Goal: Task Accomplishment & Management: Complete application form

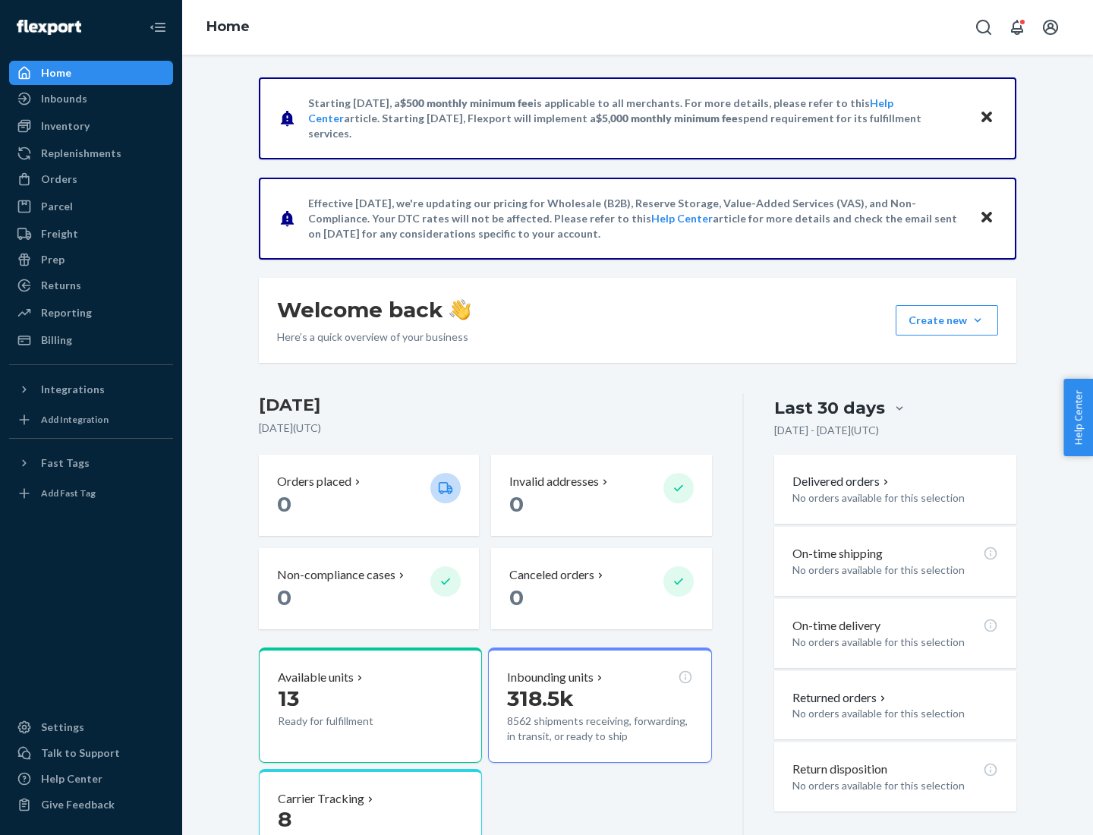
click at [978, 320] on button "Create new Create new inbound Create new order Create new product" at bounding box center [947, 320] width 102 height 30
click at [91, 99] on div "Inbounds" at bounding box center [91, 98] width 161 height 21
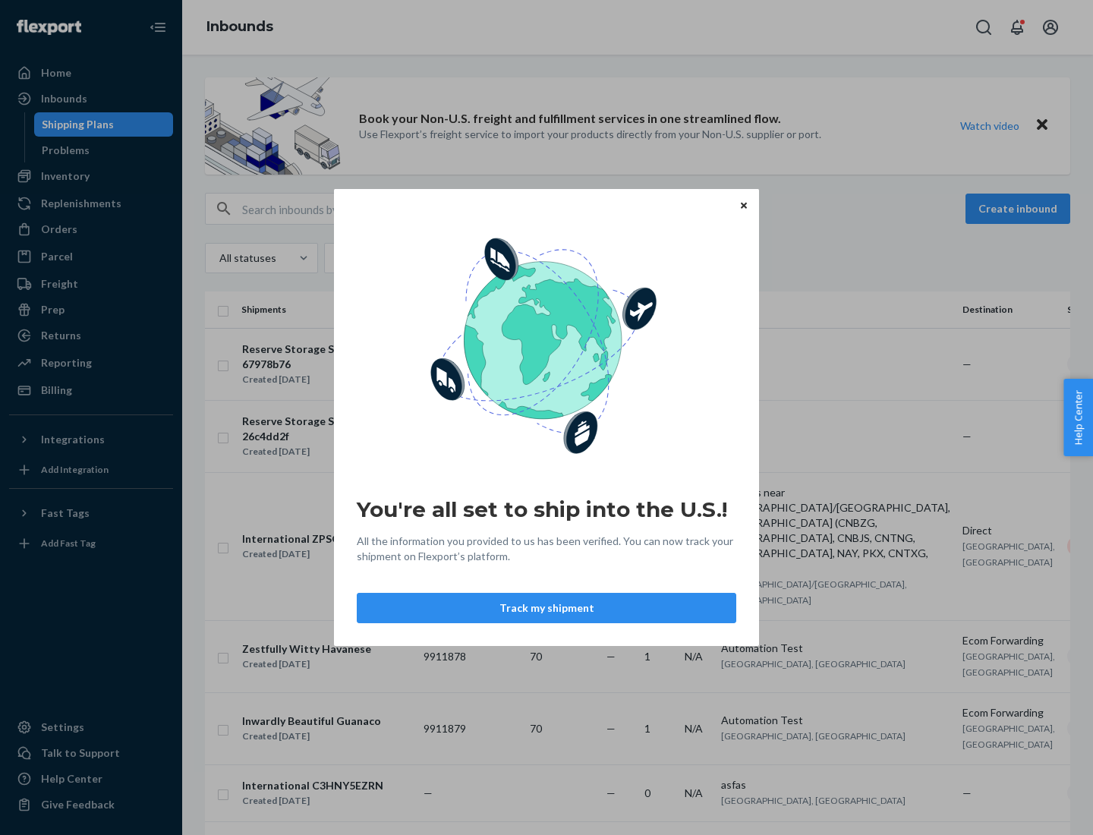
click at [547, 608] on button "Track my shipment" at bounding box center [547, 608] width 380 height 30
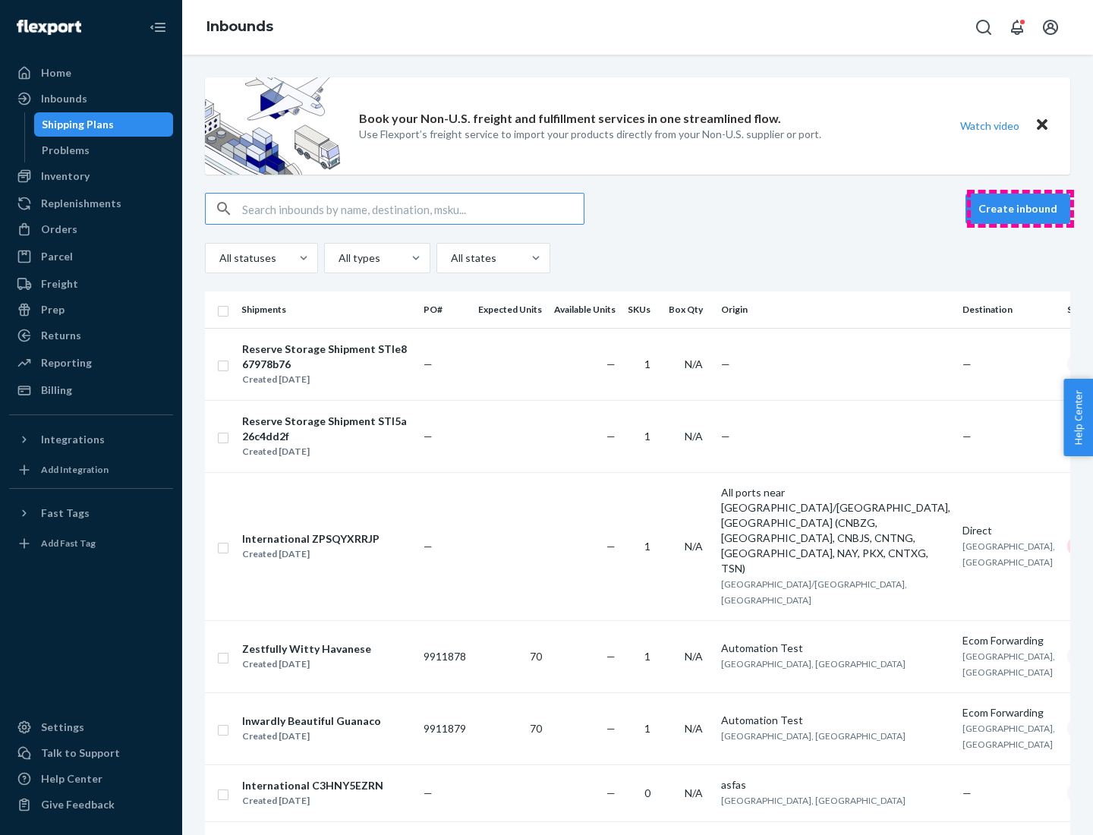
click at [1020, 209] on button "Create inbound" at bounding box center [1018, 209] width 105 height 30
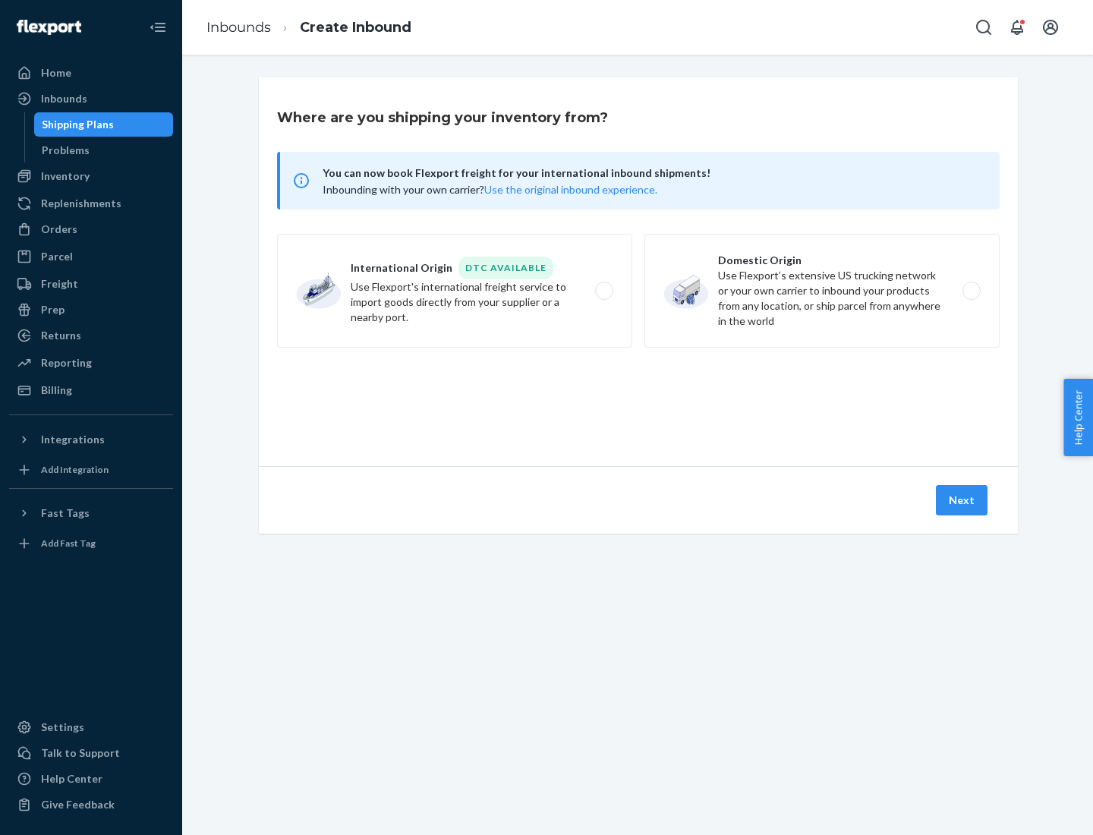
click at [455, 291] on label "International Origin DTC Available Use Flexport's international freight service…" at bounding box center [454, 291] width 355 height 114
click at [604, 291] on input "International Origin DTC Available Use Flexport's international freight service…" at bounding box center [609, 291] width 10 height 10
radio input "true"
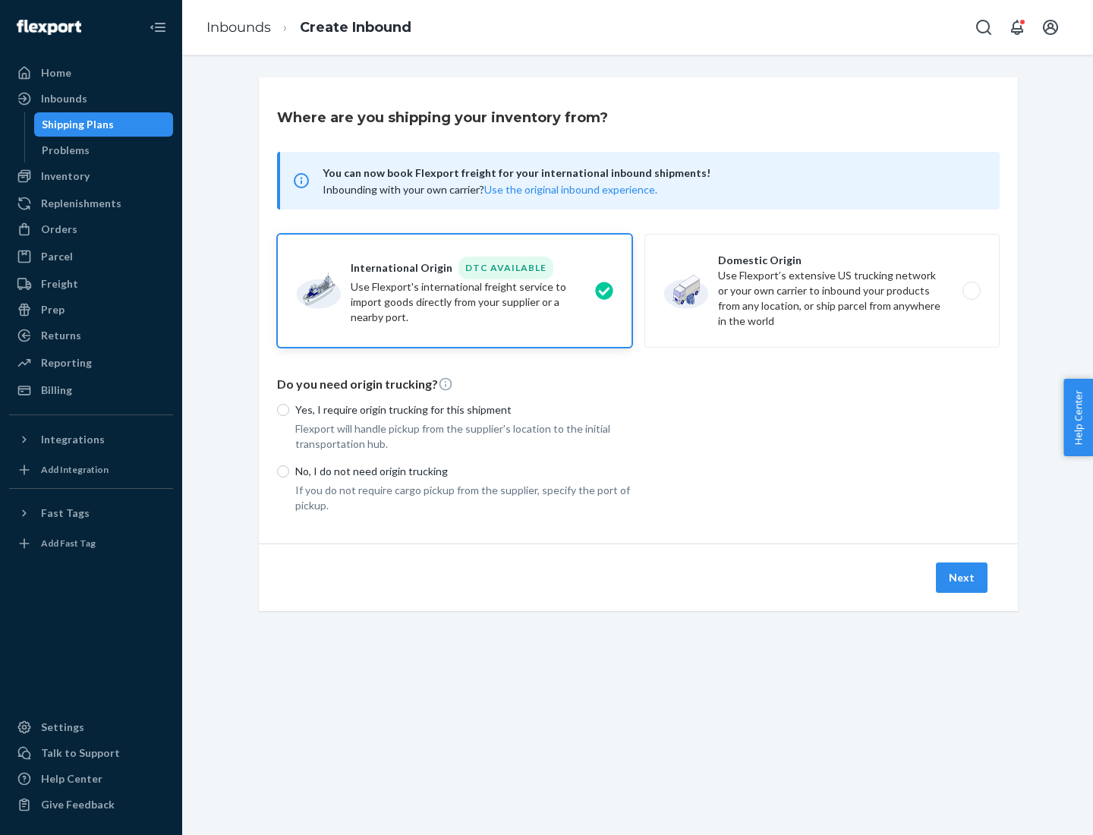
click at [464, 471] on p "No, I do not need origin trucking" at bounding box center [463, 471] width 337 height 15
click at [289, 471] on input "No, I do not need origin trucking" at bounding box center [283, 471] width 12 height 12
radio input "true"
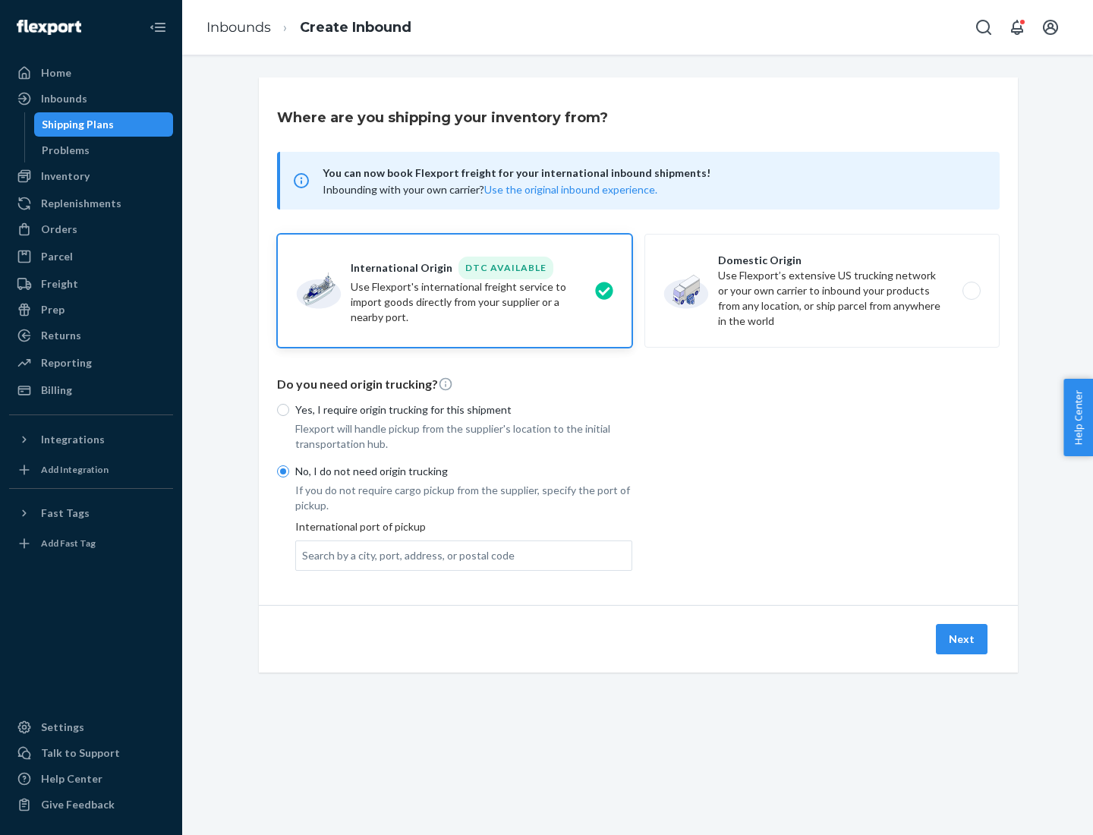
click at [405, 555] on div "Search by a city, port, address, or postal code" at bounding box center [408, 555] width 213 height 15
click at [304, 555] on input "Search by a city, port, address, or postal code" at bounding box center [303, 555] width 2 height 15
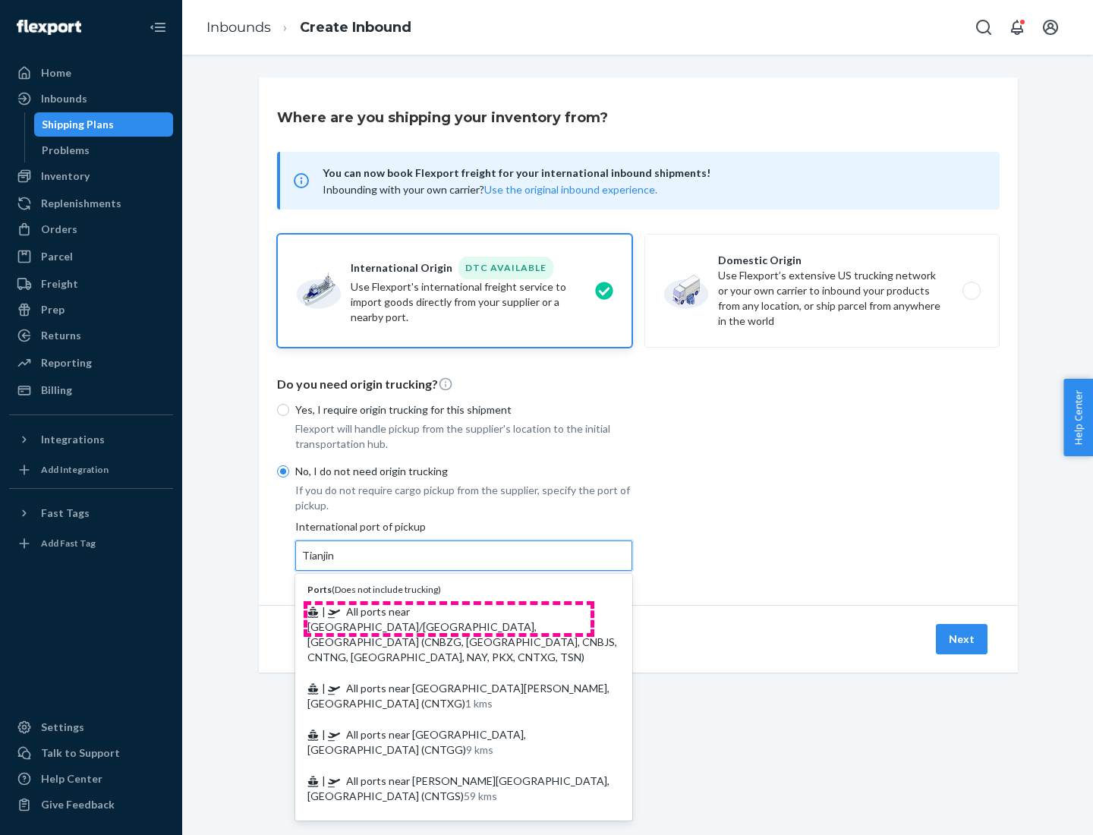
click at [449, 611] on span "| All ports near [GEOGRAPHIC_DATA]/[GEOGRAPHIC_DATA], [GEOGRAPHIC_DATA] (CNBZG,…" at bounding box center [462, 634] width 310 height 58
click at [336, 563] on input "Tianjin" at bounding box center [318, 555] width 33 height 15
type input "All ports near [GEOGRAPHIC_DATA]/[GEOGRAPHIC_DATA], [GEOGRAPHIC_DATA] (CNBZG, […"
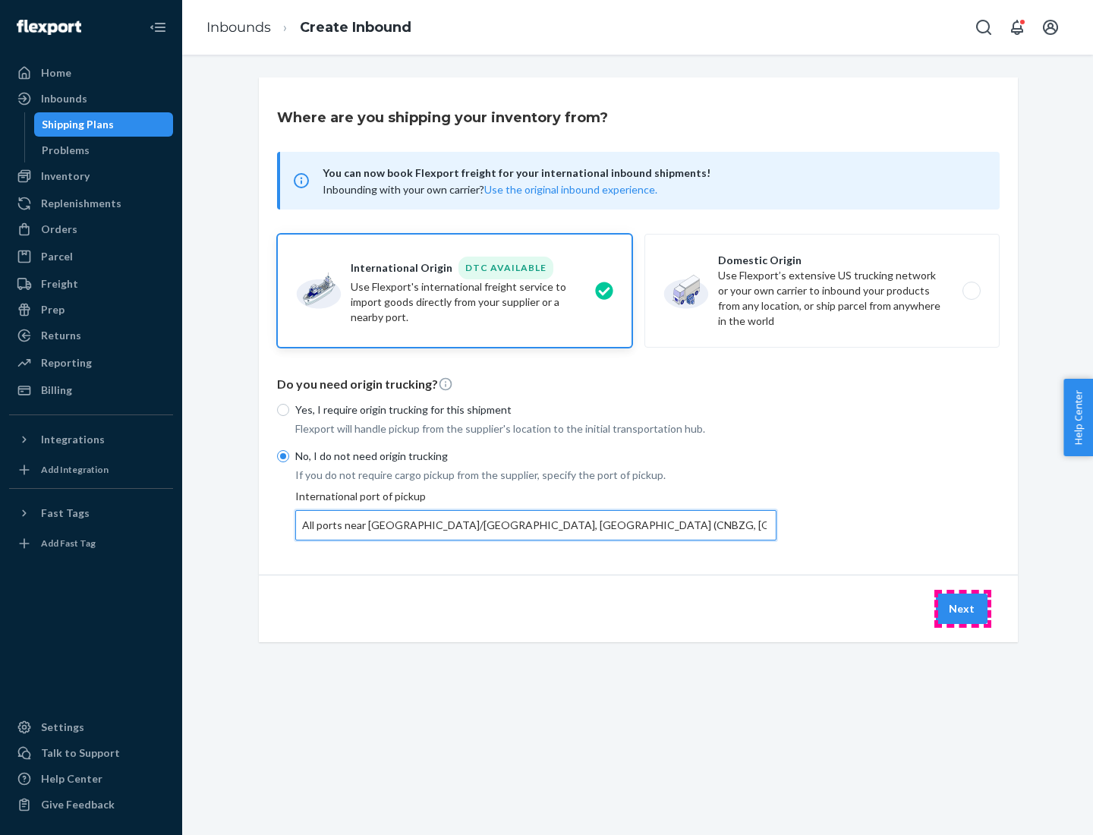
click at [963, 608] on button "Next" at bounding box center [962, 609] width 52 height 30
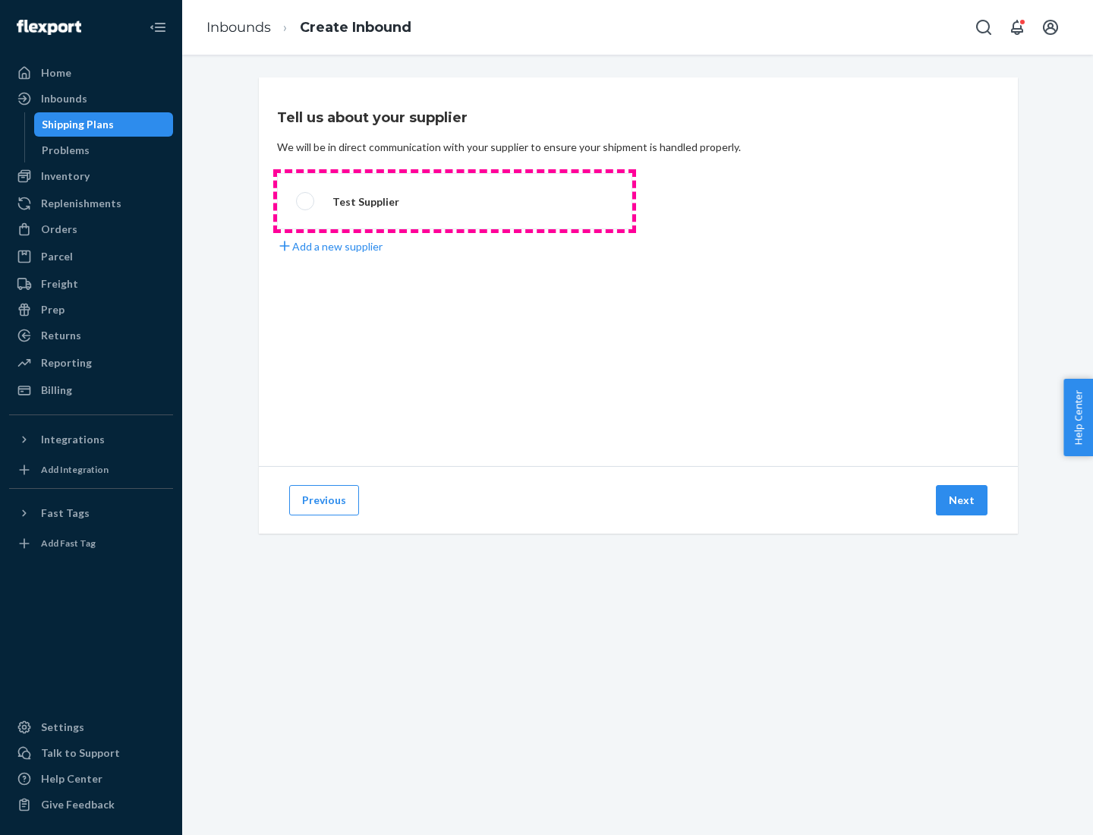
click at [455, 201] on label "Test Supplier" at bounding box center [454, 201] width 355 height 56
click at [306, 201] on input "Test Supplier" at bounding box center [301, 202] width 10 height 10
radio input "true"
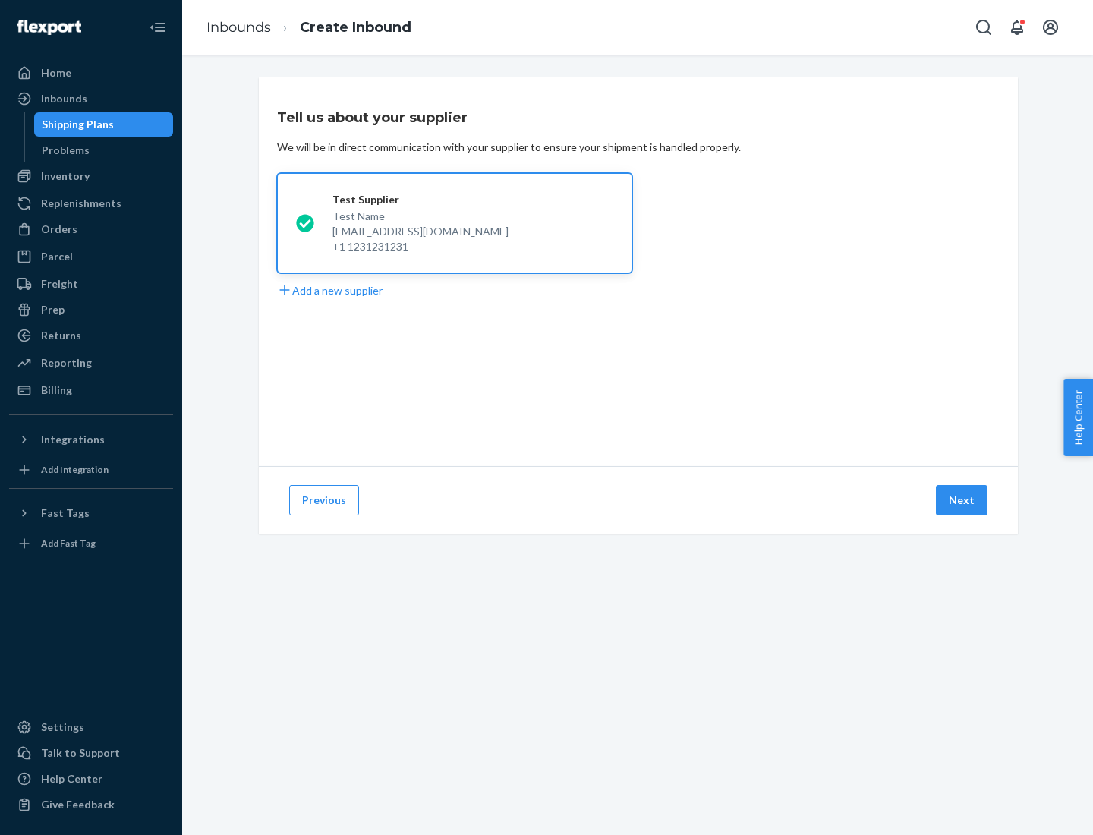
click at [963, 500] on button "Next" at bounding box center [962, 500] width 52 height 30
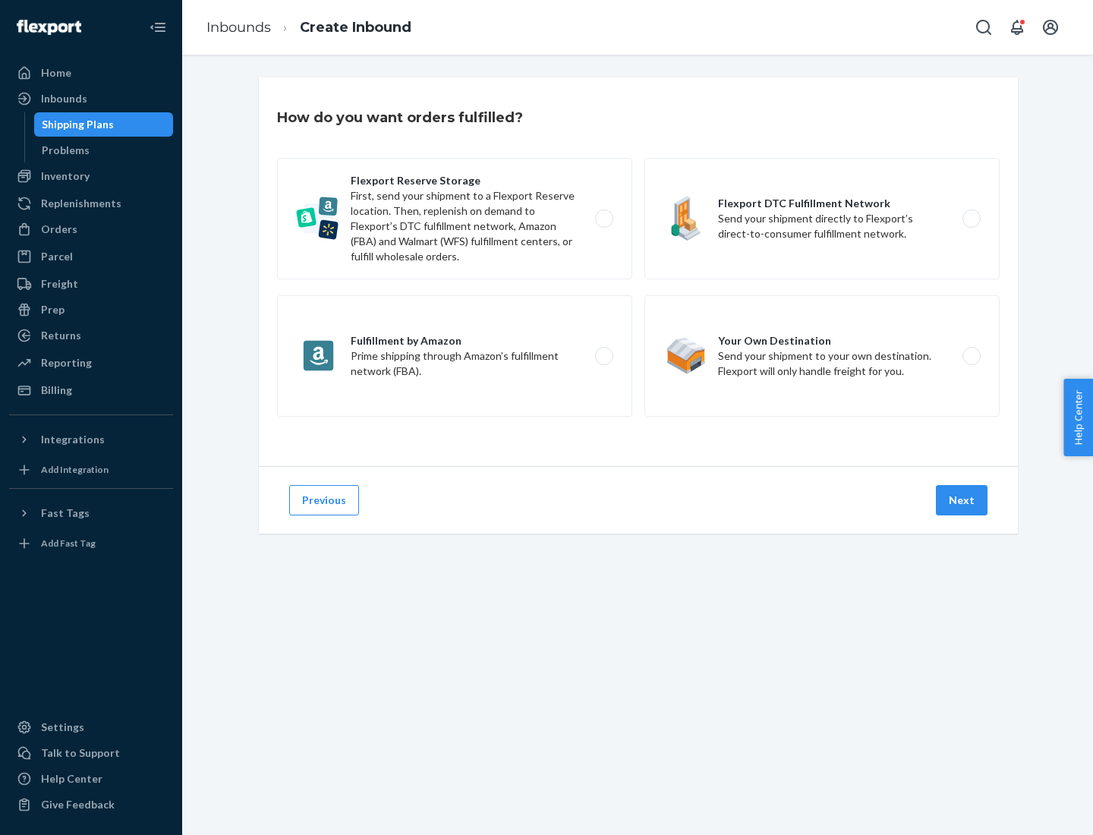
click at [639, 272] on div "Flexport Reserve Storage First, send your shipment to a Flexport Reserve locati…" at bounding box center [638, 289] width 723 height 263
click at [822, 219] on label "Flexport DTC Fulfillment Network Send your shipment directly to Flexport’s dire…" at bounding box center [822, 218] width 355 height 121
click at [971, 219] on input "Flexport DTC Fulfillment Network Send your shipment directly to Flexport’s dire…" at bounding box center [976, 219] width 10 height 10
radio input "true"
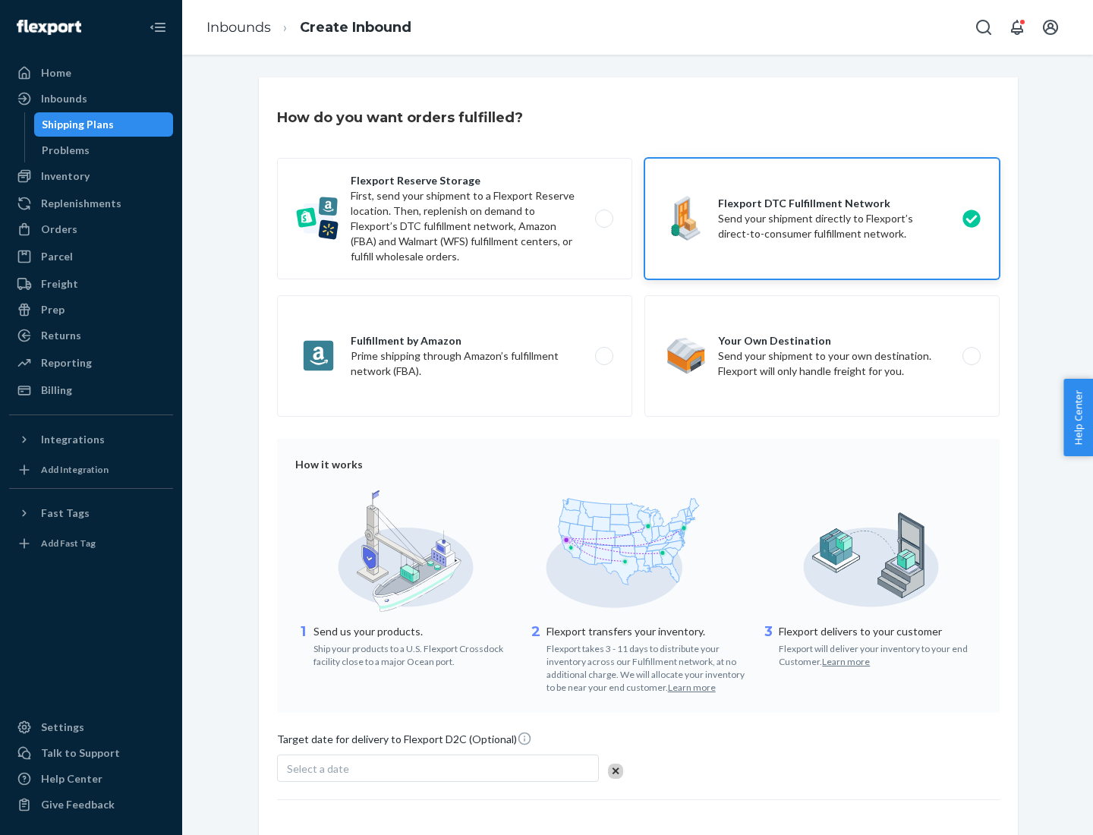
scroll to position [112, 0]
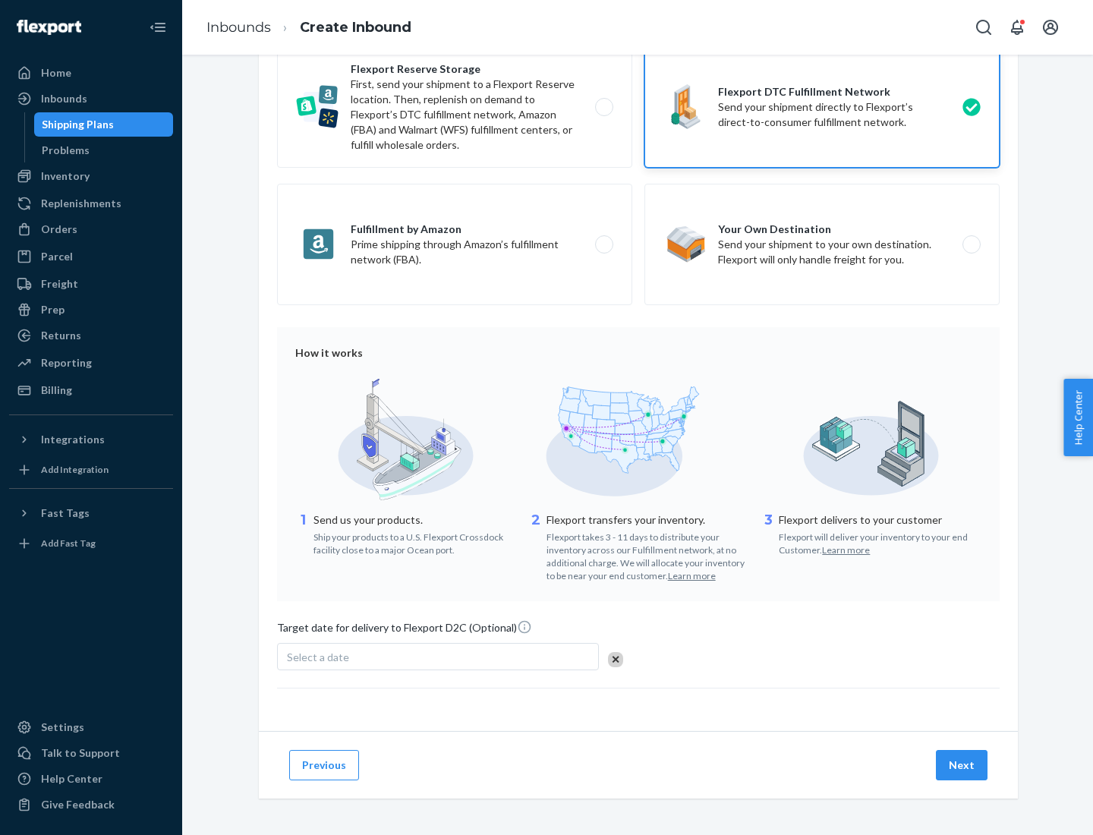
click at [963, 765] on button "Next" at bounding box center [962, 765] width 52 height 30
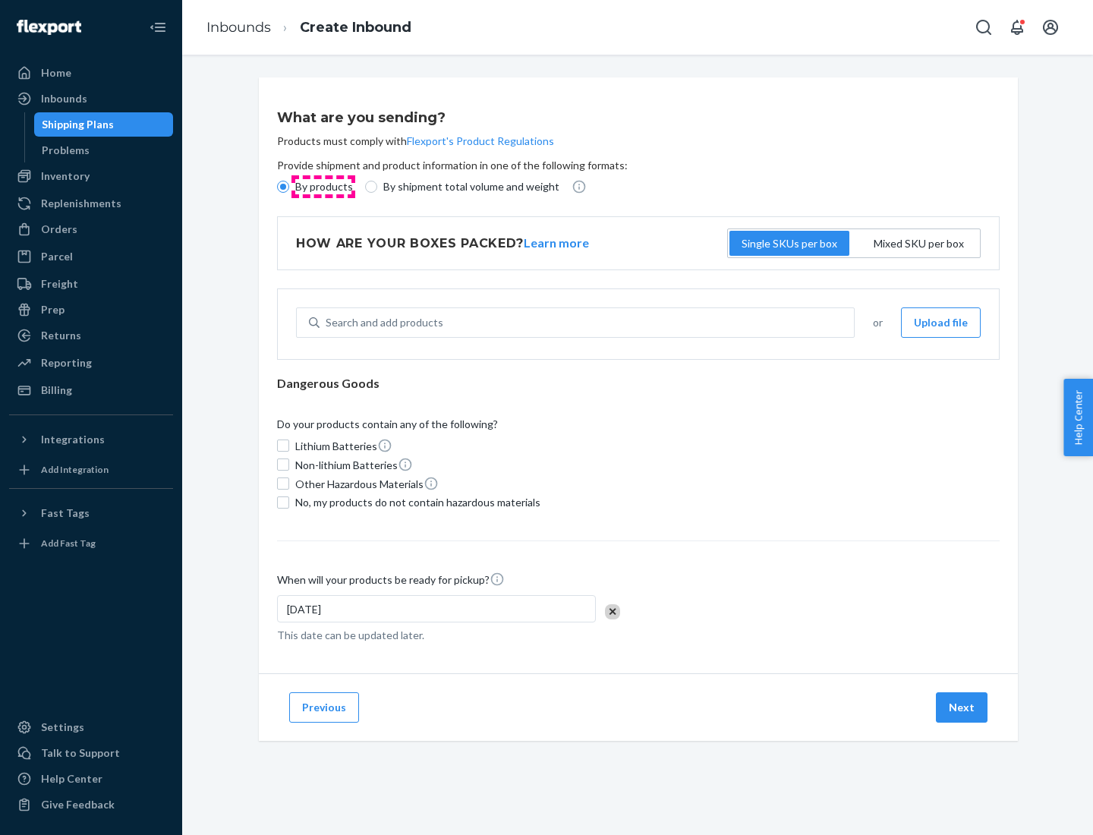
click at [323, 187] on p "By products" at bounding box center [324, 186] width 58 height 15
click at [289, 187] on input "By products" at bounding box center [283, 187] width 12 height 12
click at [382, 323] on div "Search and add products" at bounding box center [385, 322] width 118 height 15
click at [327, 323] on input "Search and add products" at bounding box center [327, 322] width 2 height 15
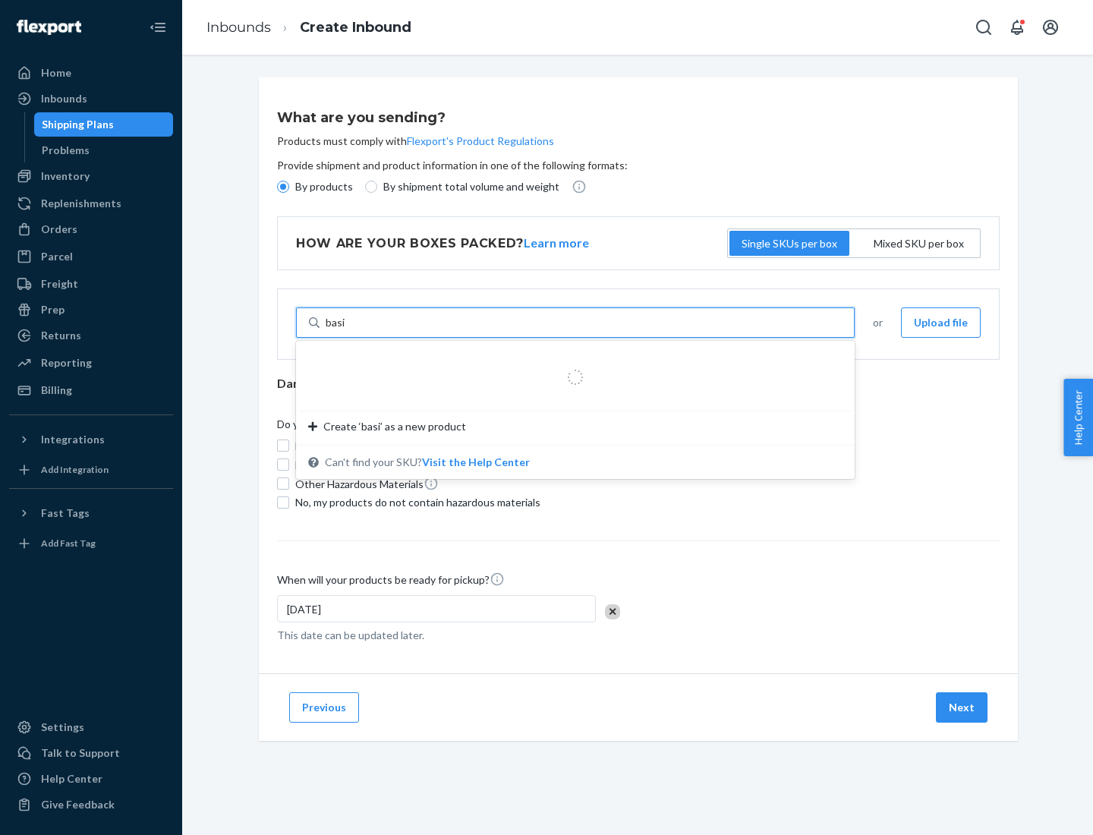
type input "basic"
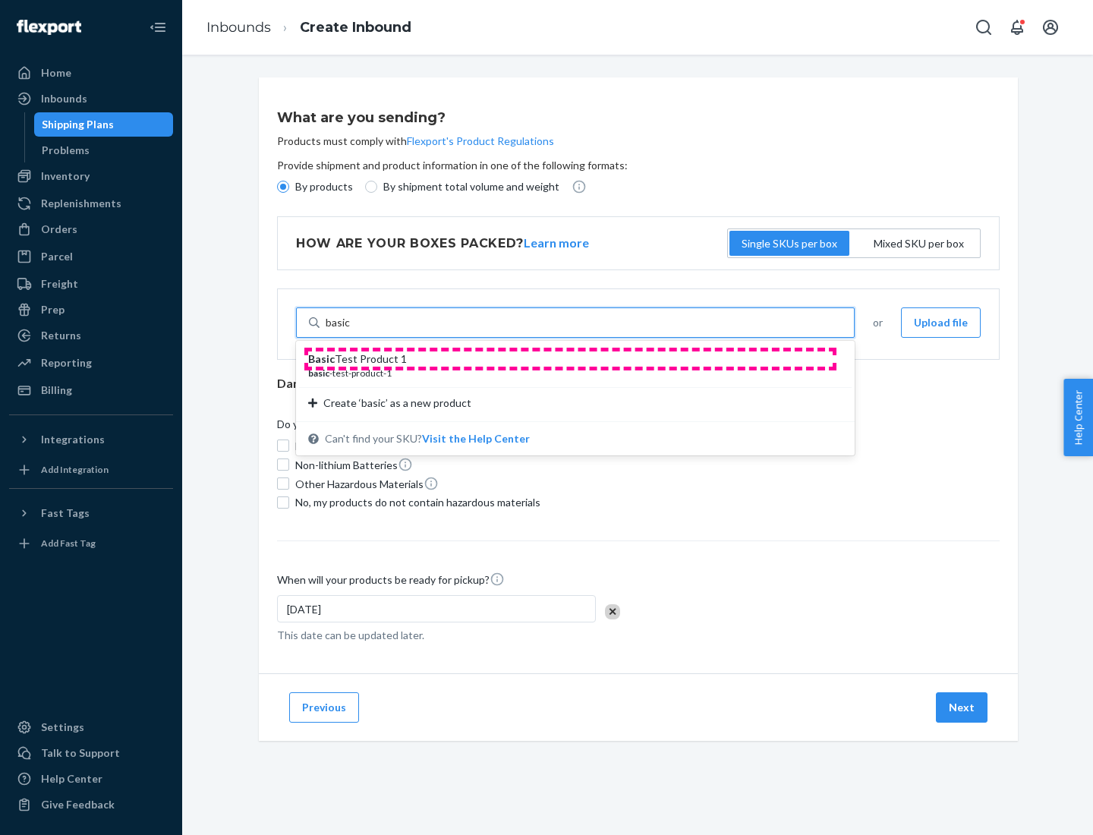
click at [570, 359] on div "Basic Test Product 1" at bounding box center [569, 359] width 522 height 15
click at [351, 330] on input "basic" at bounding box center [338, 322] width 25 height 15
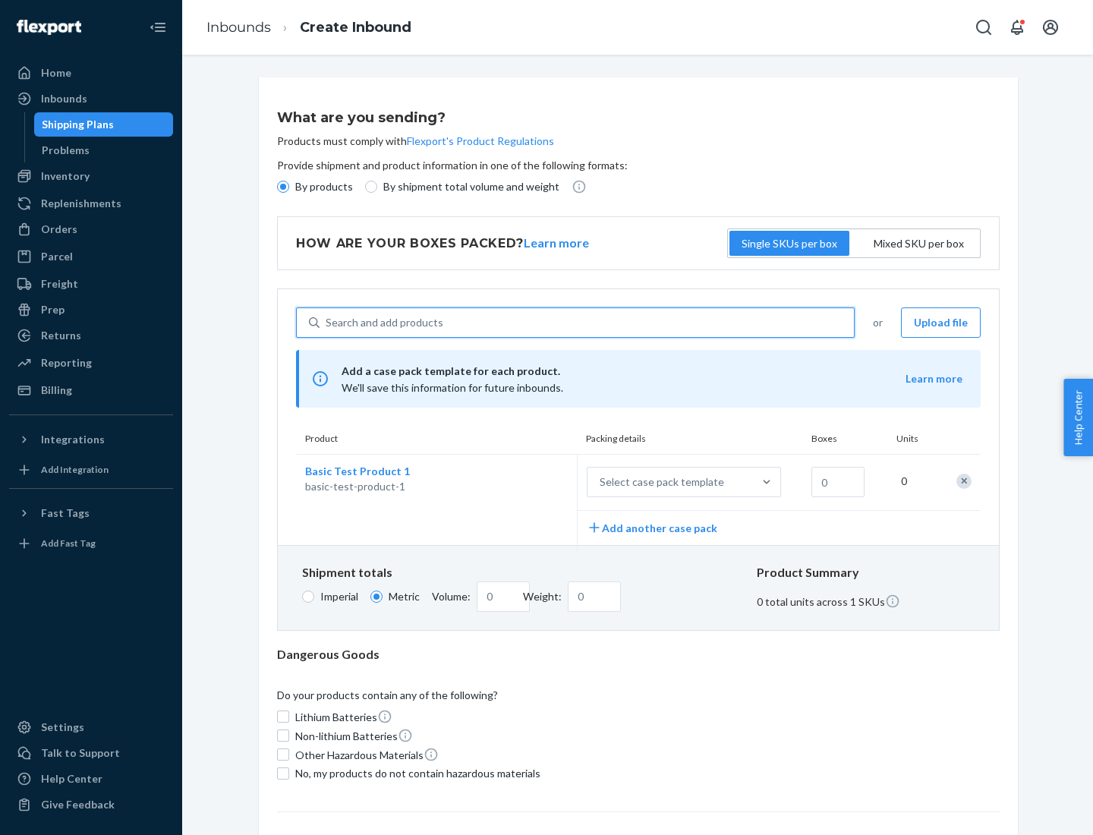
scroll to position [37, 0]
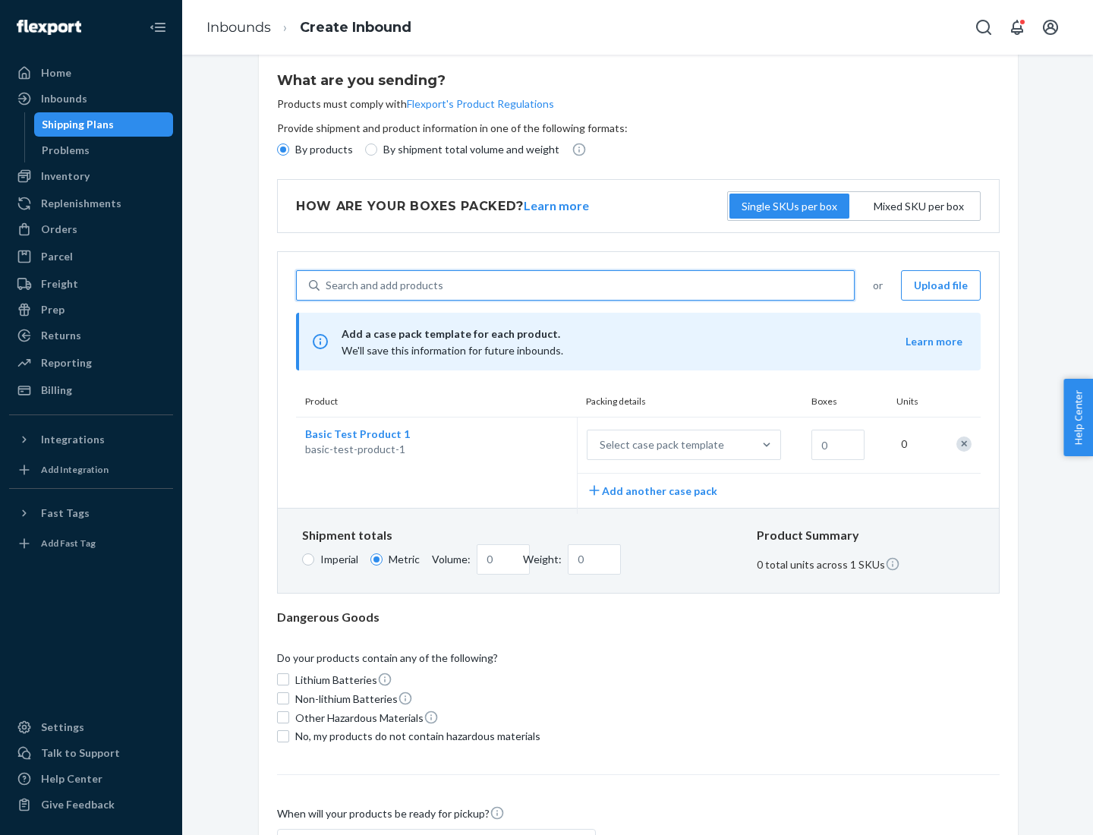
click at [659, 445] on div "Select case pack template" at bounding box center [662, 444] width 125 height 15
click at [525, 445] on input "Select case pack template" at bounding box center [525, 445] width 0 height 0
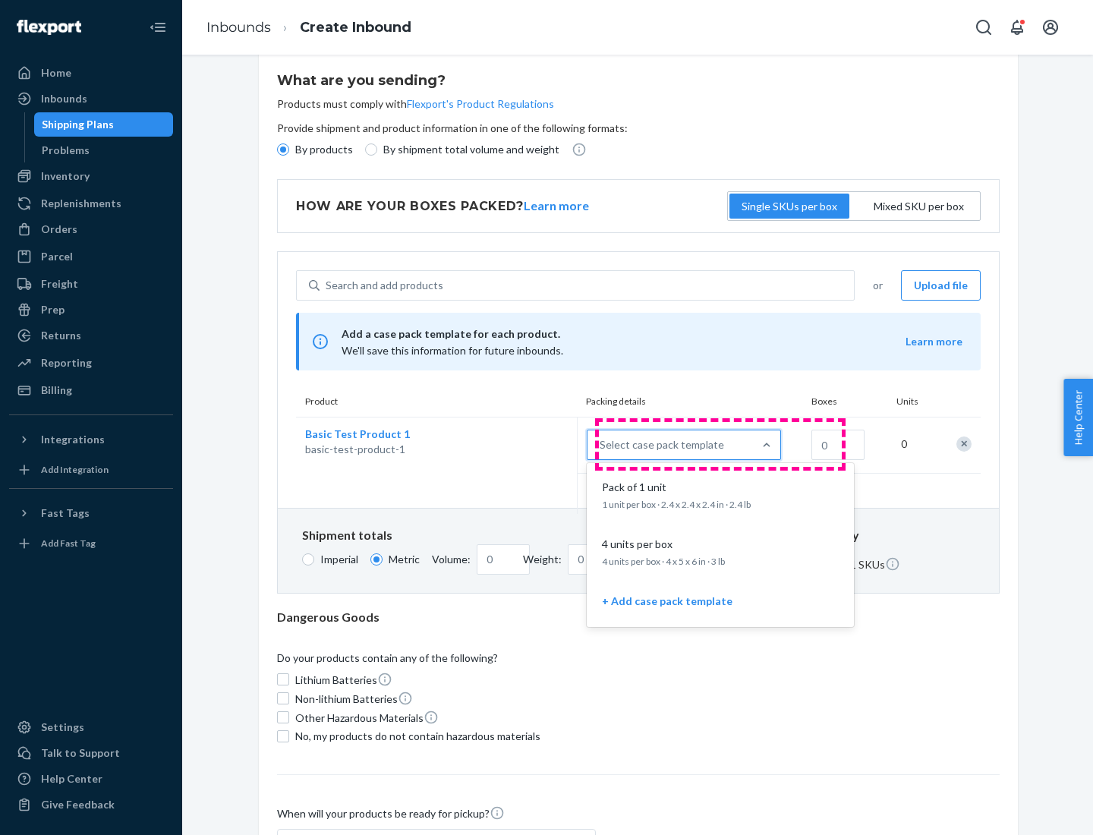
scroll to position [87, 0]
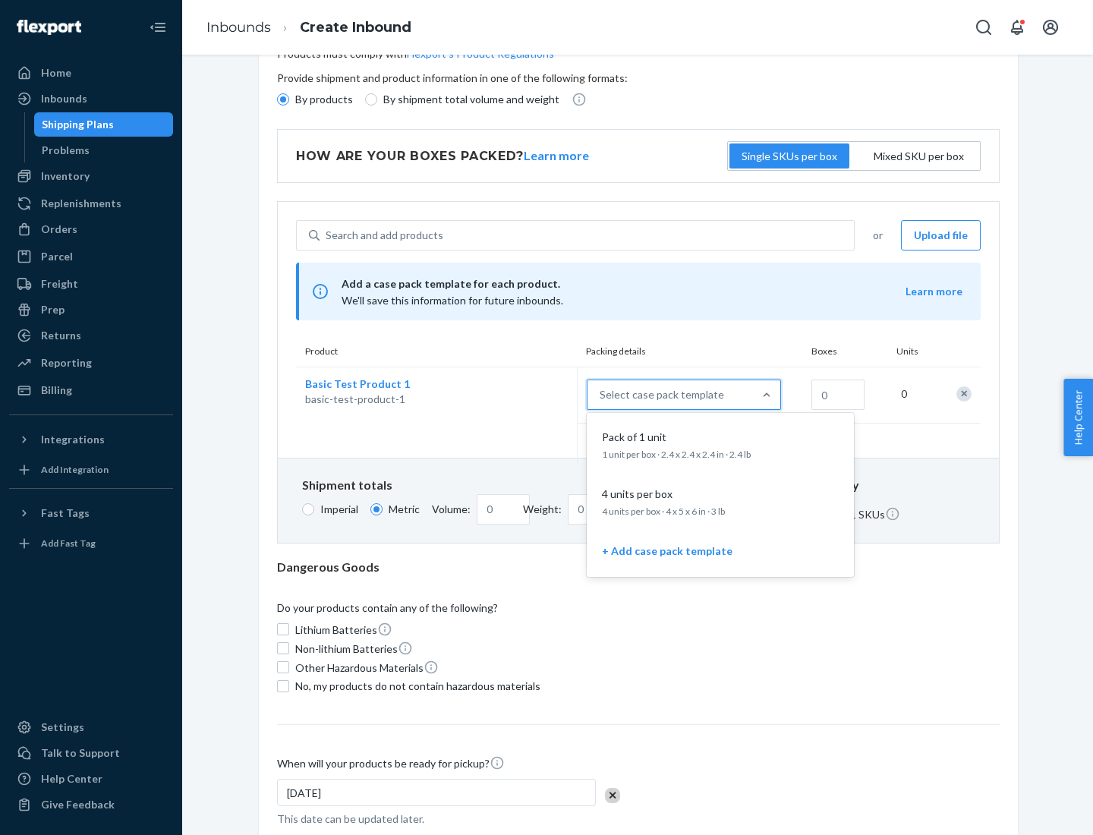
click at [721, 444] on div "Pack of 1 unit" at bounding box center [717, 437] width 243 height 15
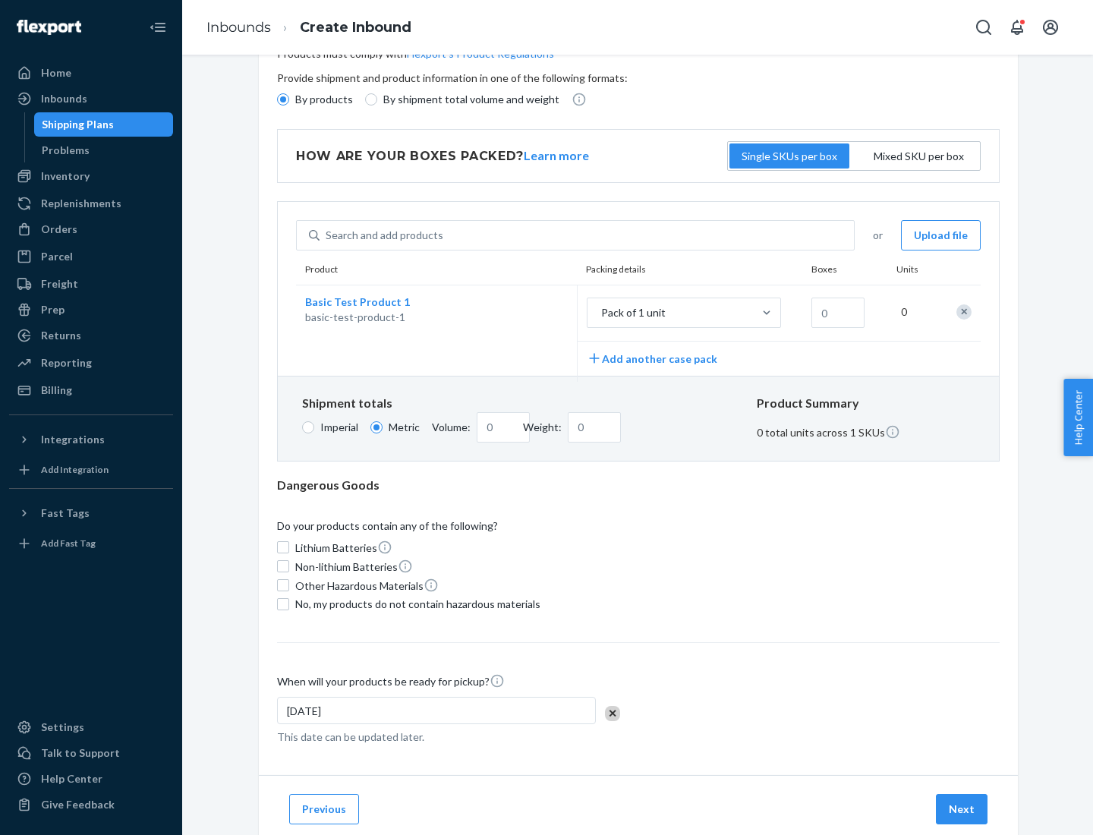
scroll to position [0, 0]
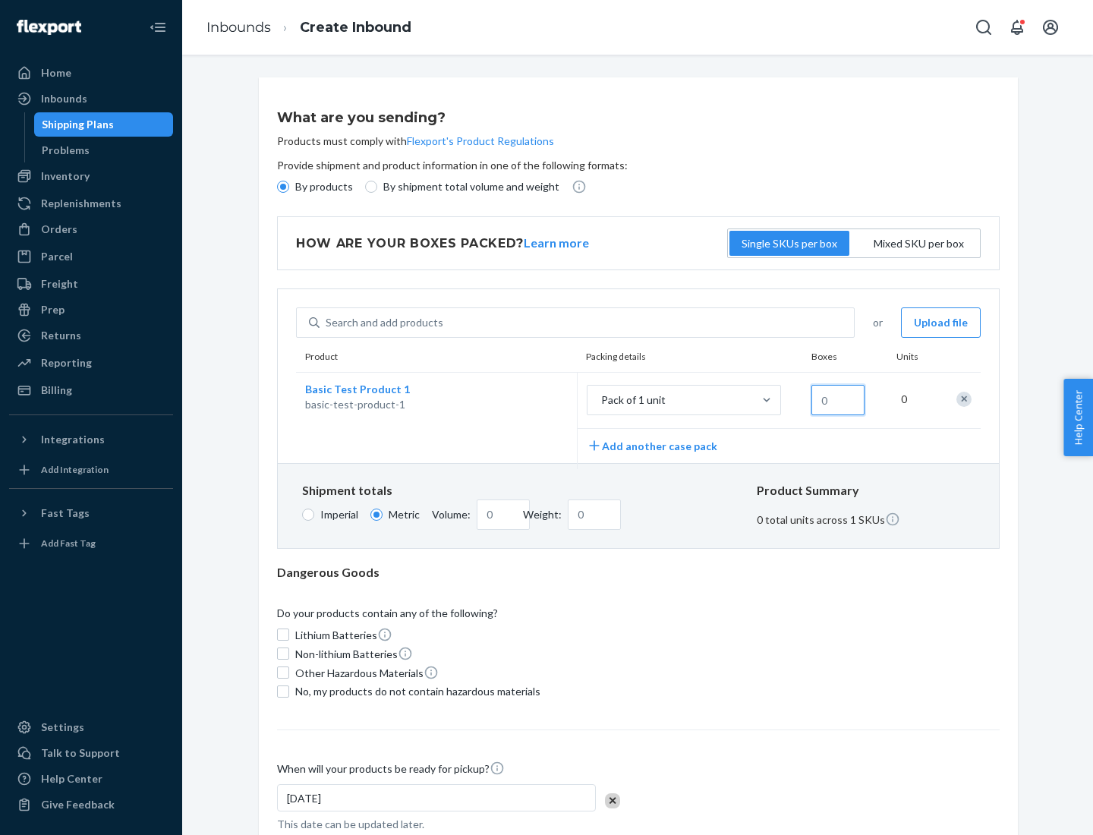
type input "1.09"
type input "10"
type input "10.89"
type input "0.02"
type input "108.86"
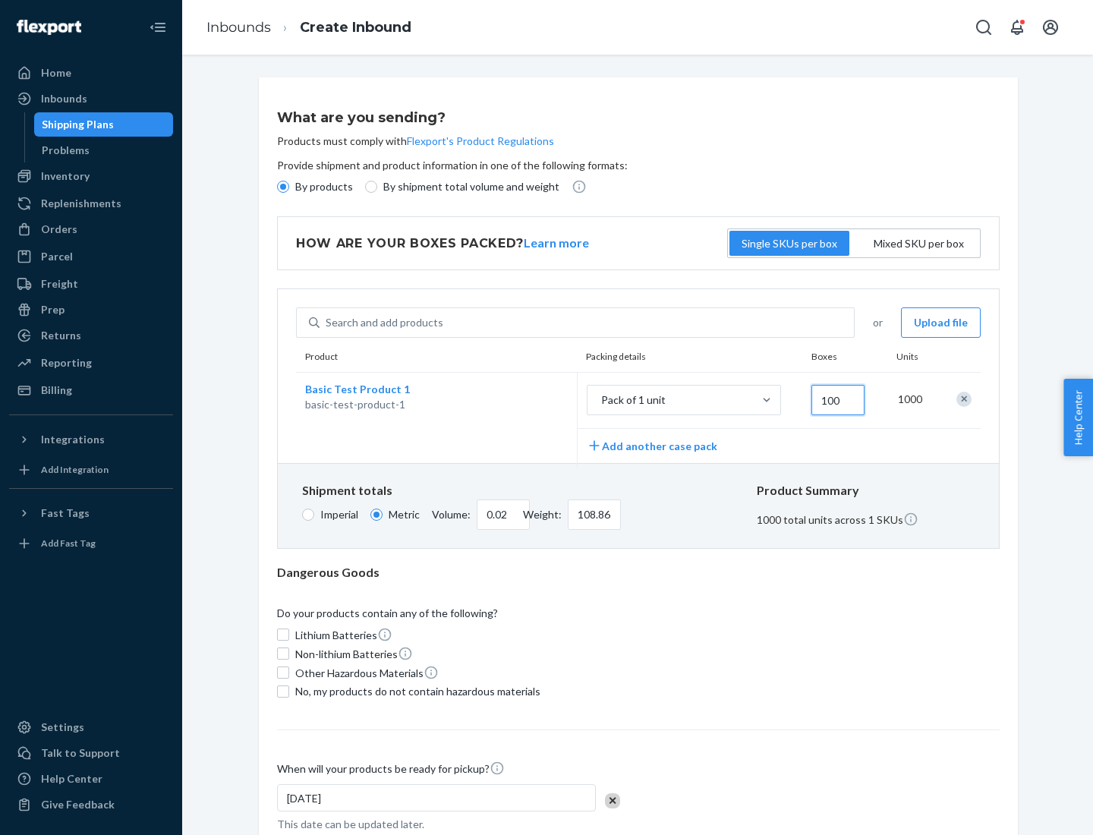
type input "1000"
type input "0.23"
type input "1088.62"
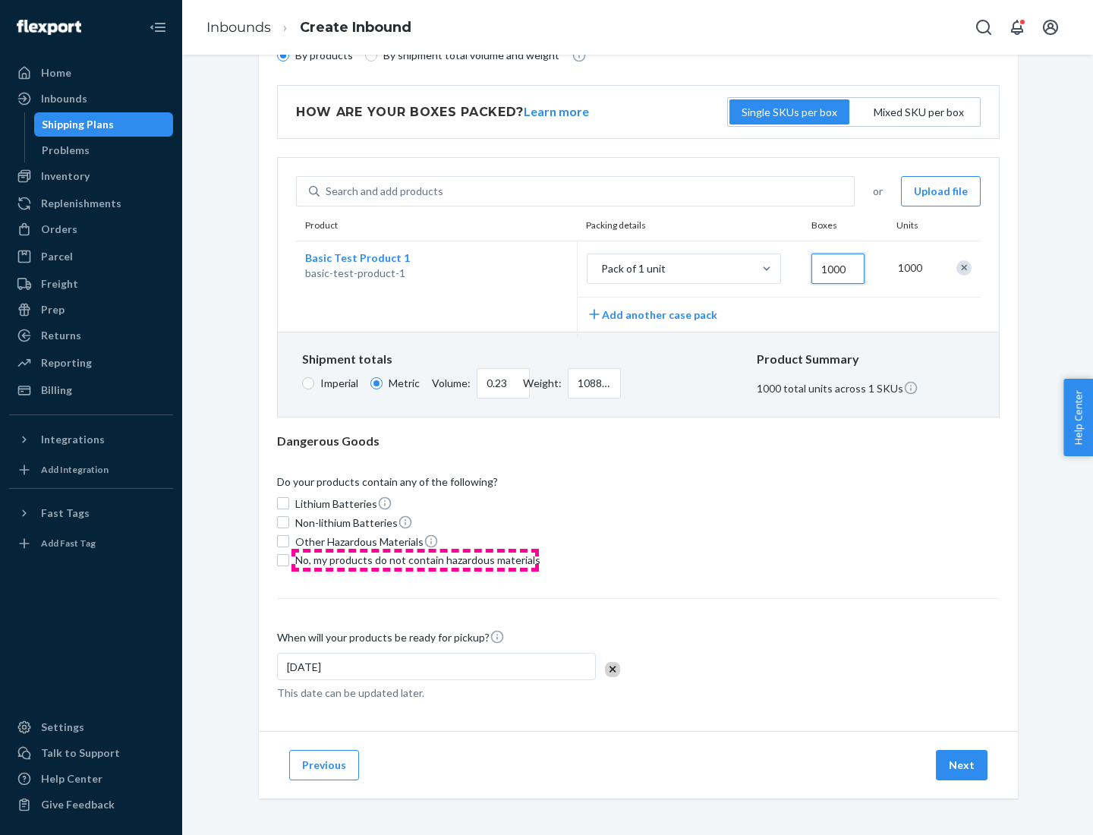
type input "1000"
click at [415, 560] on span "No, my products do not contain hazardous materials" at bounding box center [417, 560] width 245 height 15
click at [289, 560] on input "No, my products do not contain hazardous materials" at bounding box center [283, 560] width 12 height 12
checkbox input "true"
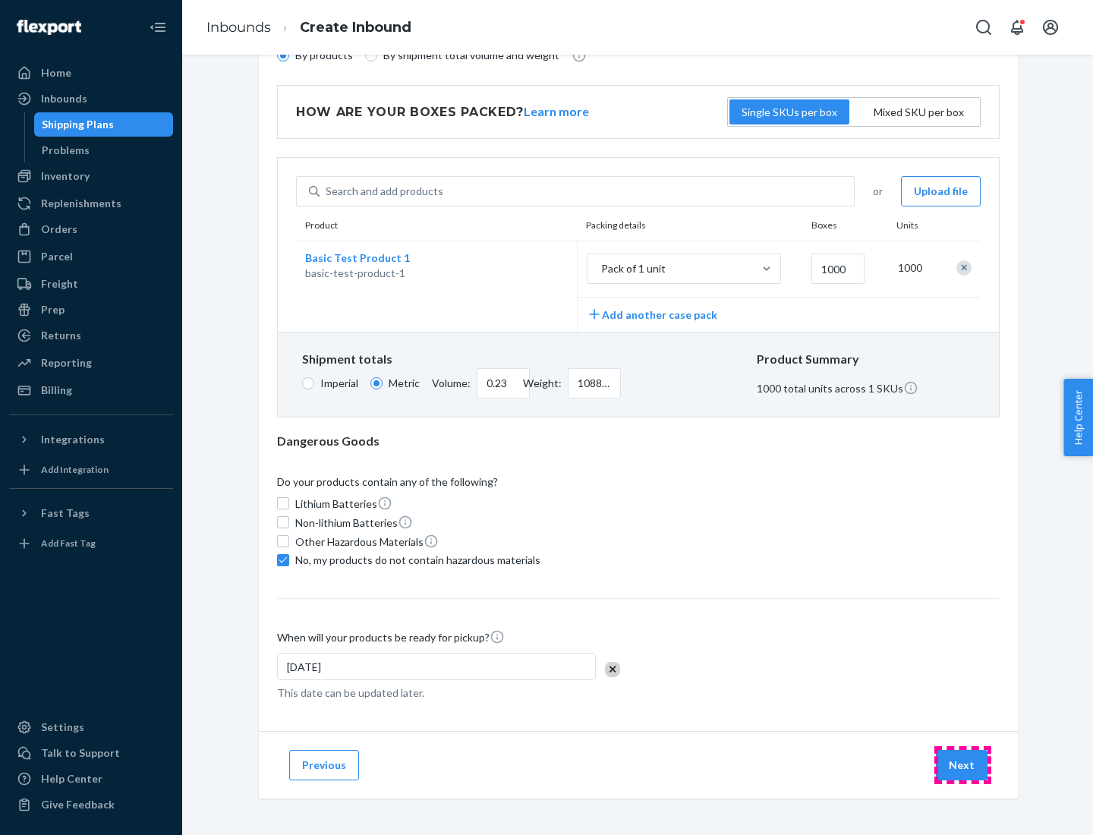
click at [963, 765] on button "Next" at bounding box center [962, 765] width 52 height 30
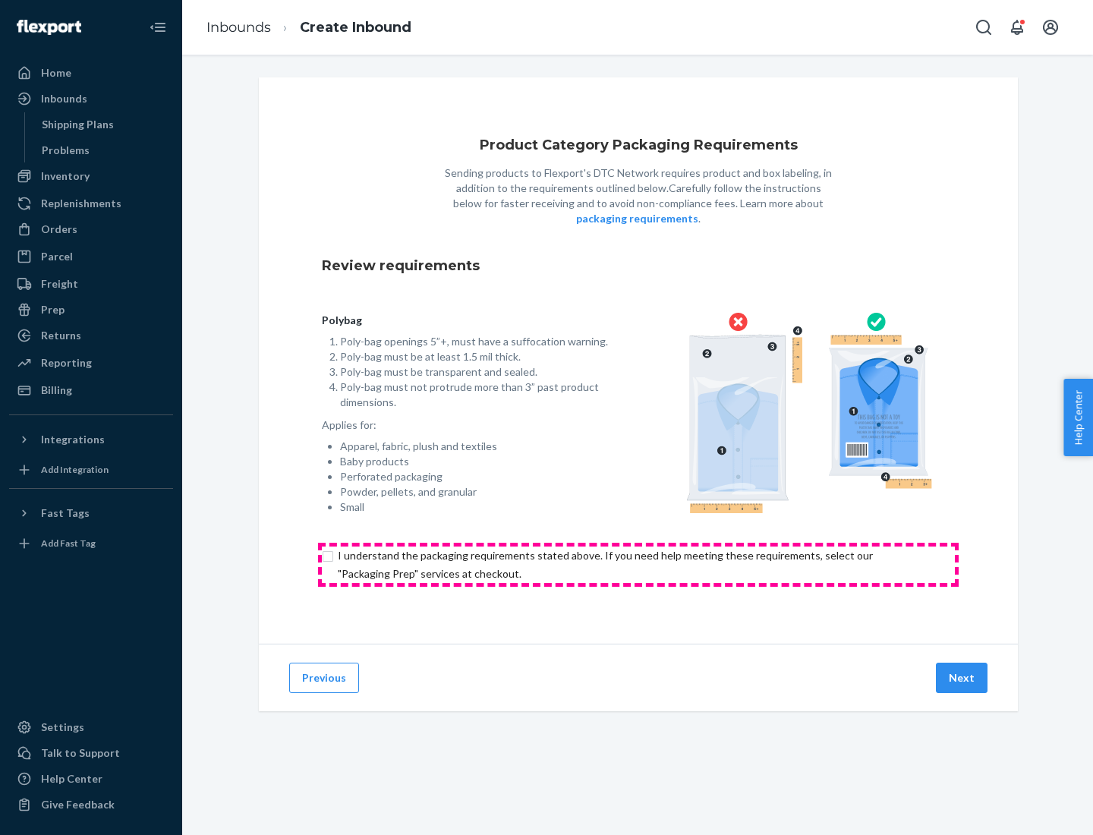
click at [639, 564] on input "checkbox" at bounding box center [638, 565] width 633 height 36
checkbox input "true"
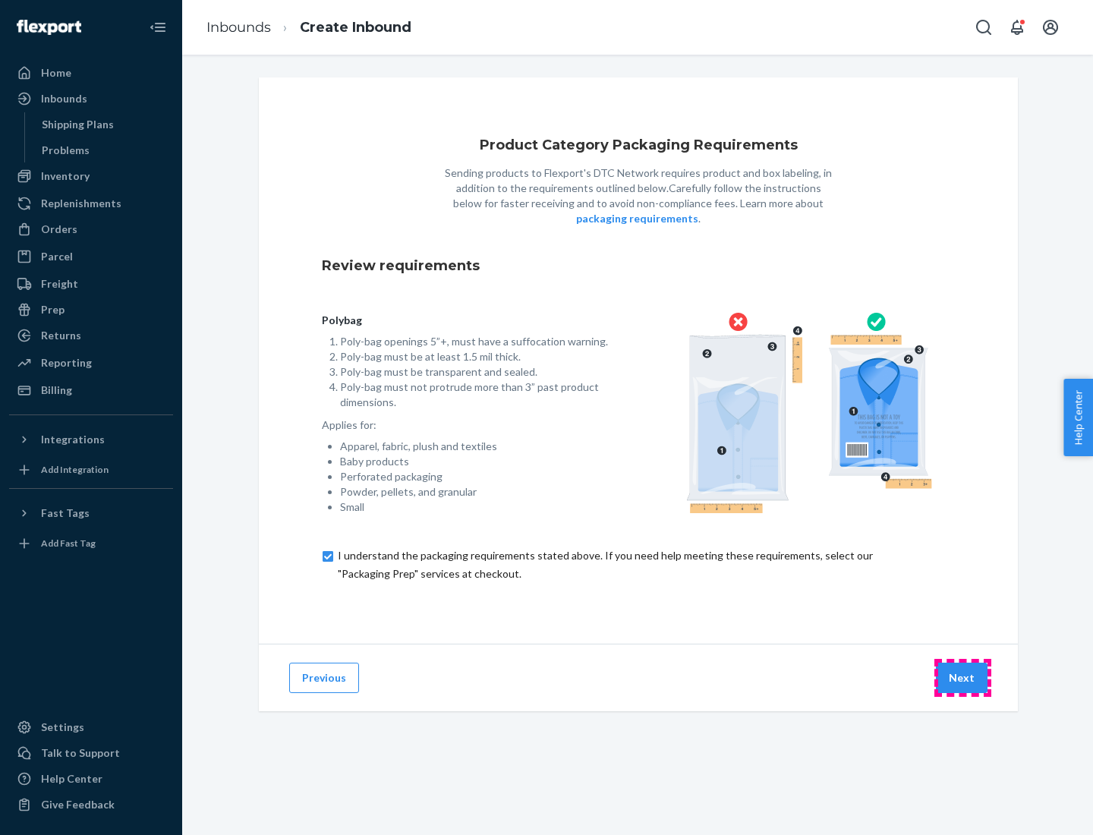
click at [963, 677] on button "Next" at bounding box center [962, 678] width 52 height 30
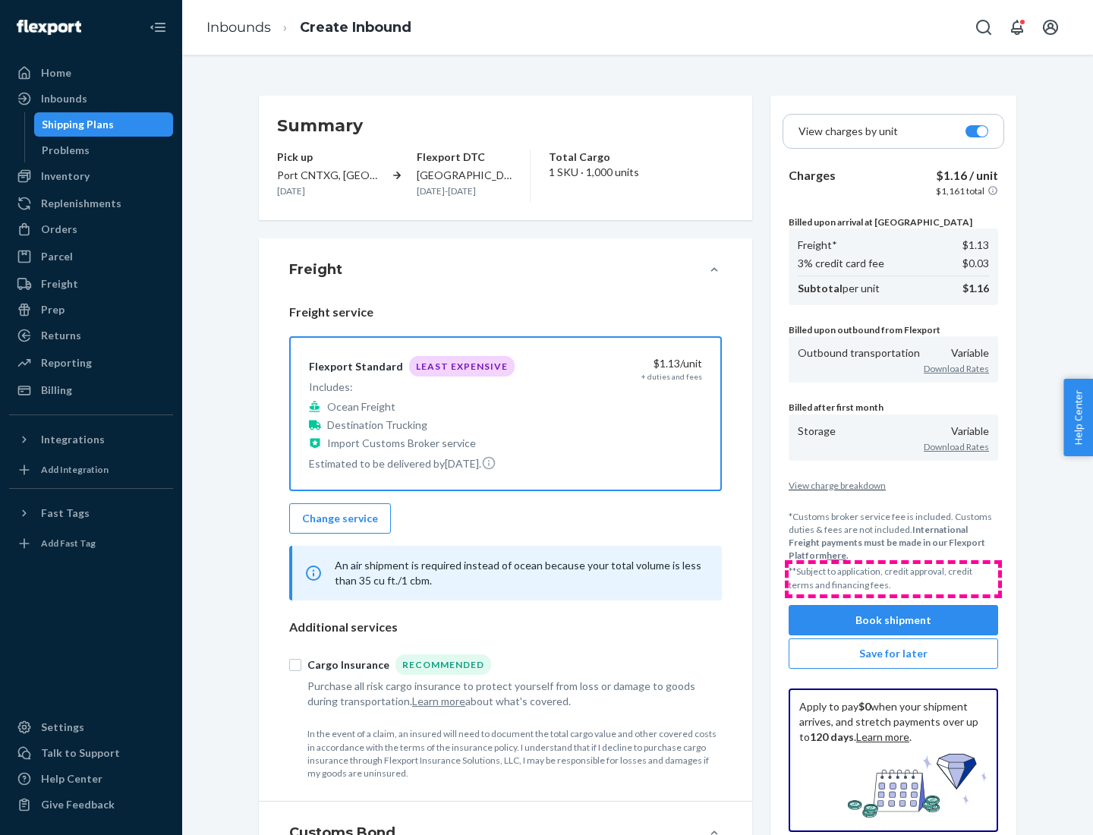
scroll to position [175, 0]
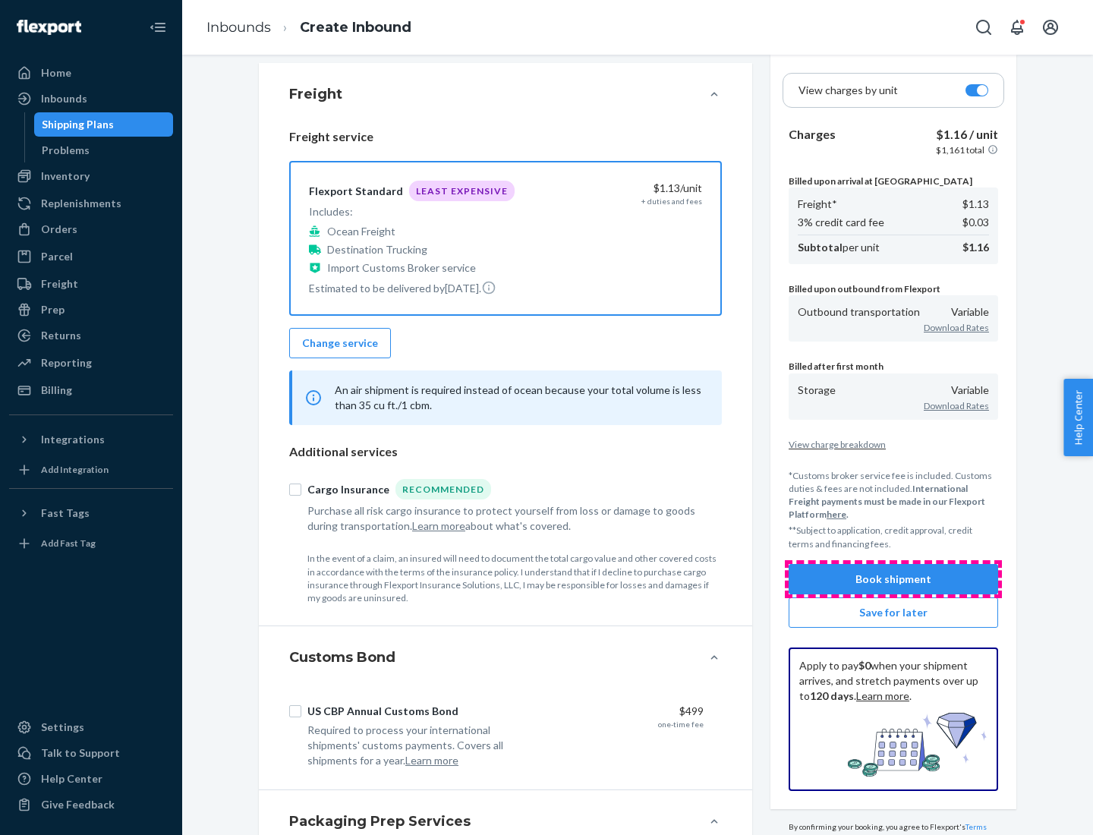
click at [894, 579] on button "Book shipment" at bounding box center [894, 579] width 210 height 30
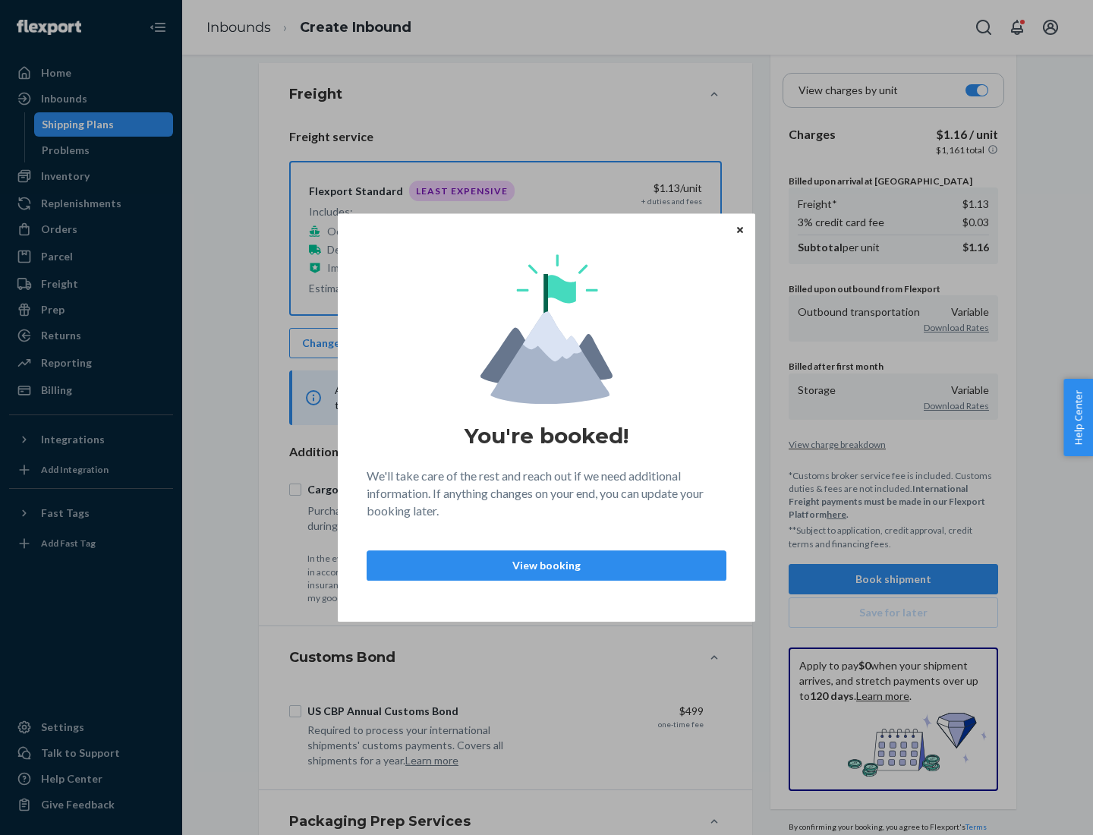
click at [547, 565] on p "View booking" at bounding box center [547, 565] width 334 height 15
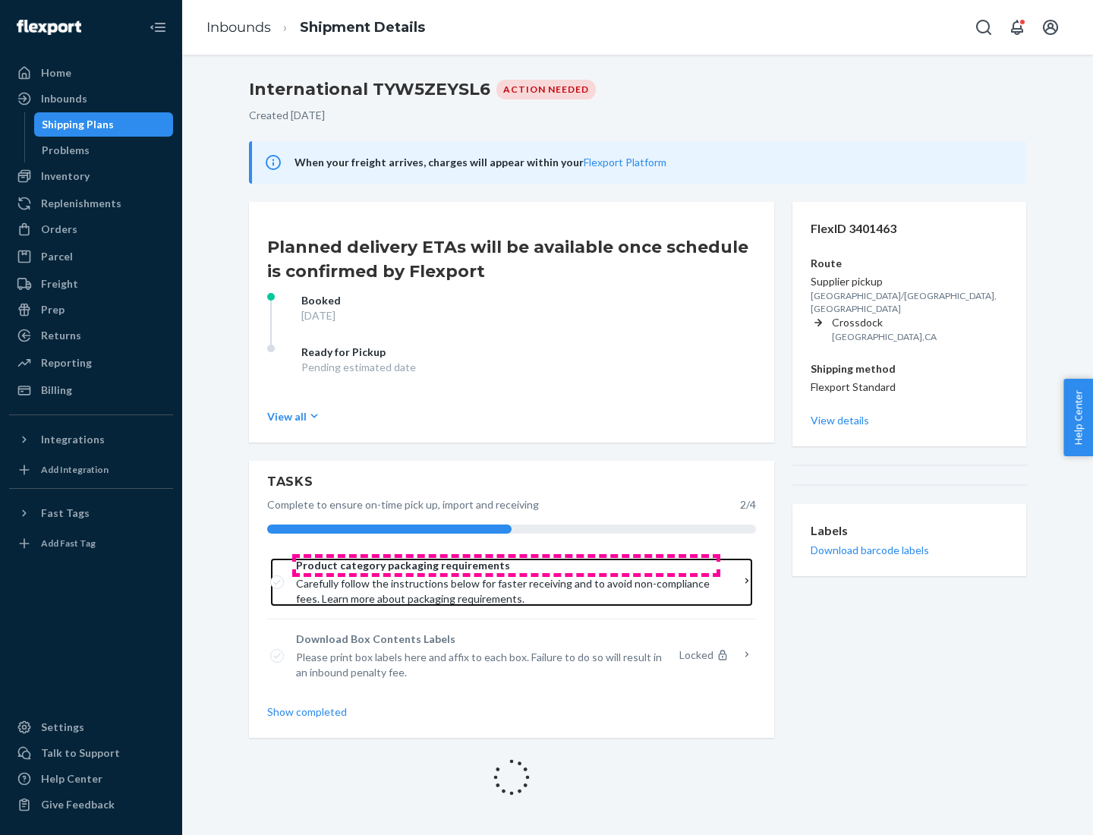
click at [506, 566] on span "Product category packaging requirements" at bounding box center [506, 565] width 421 height 15
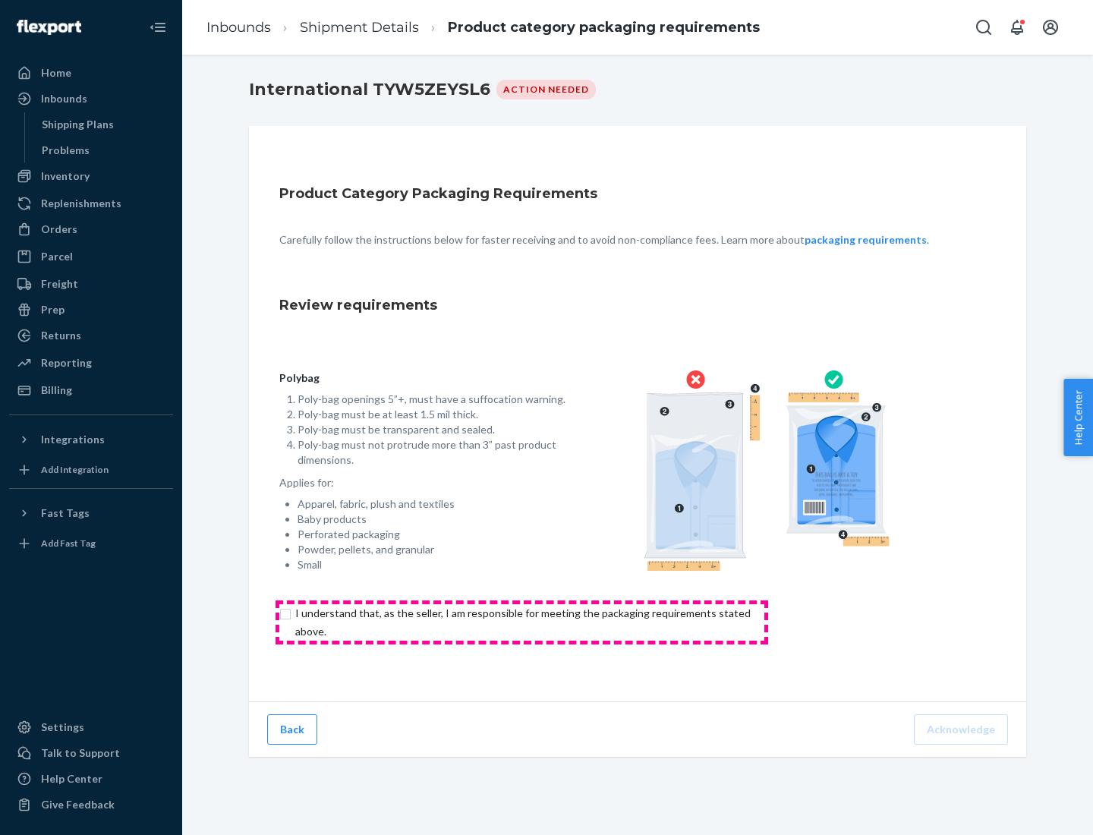
click at [522, 622] on input "checkbox" at bounding box center [531, 622] width 505 height 36
checkbox input "true"
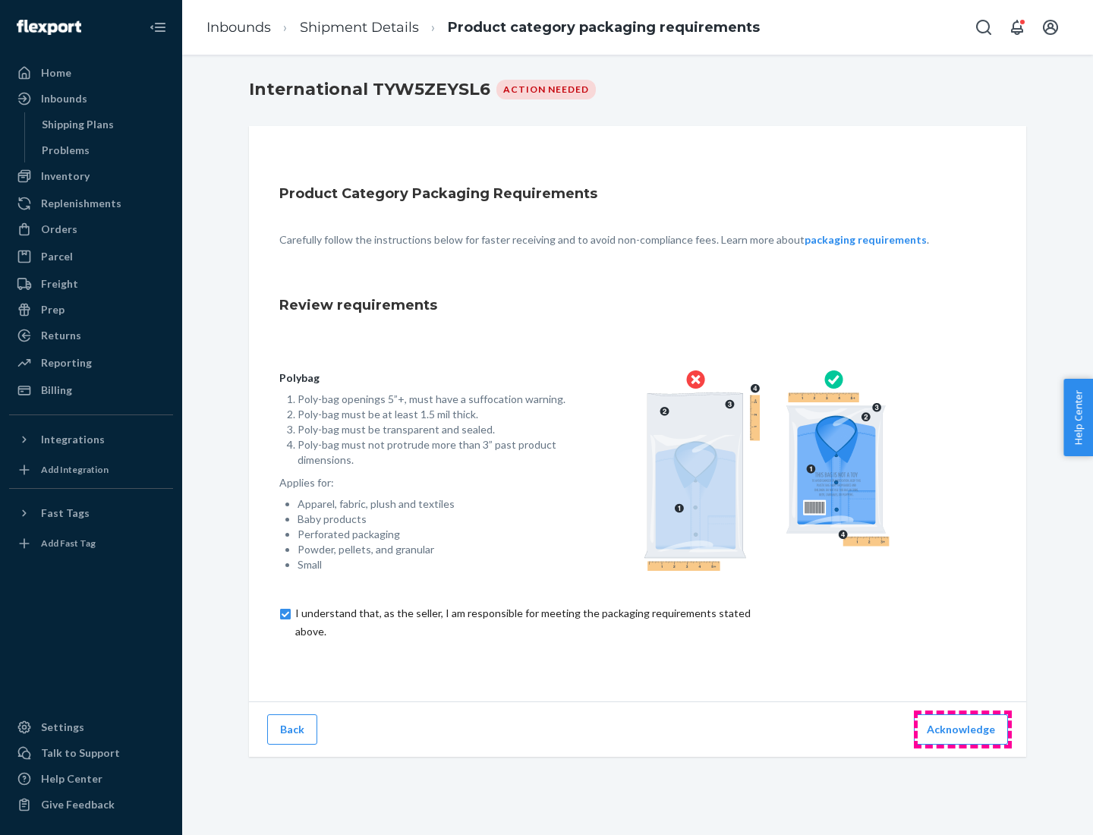
click at [963, 729] on button "Acknowledge" at bounding box center [961, 729] width 94 height 30
